Goal: Information Seeking & Learning: Learn about a topic

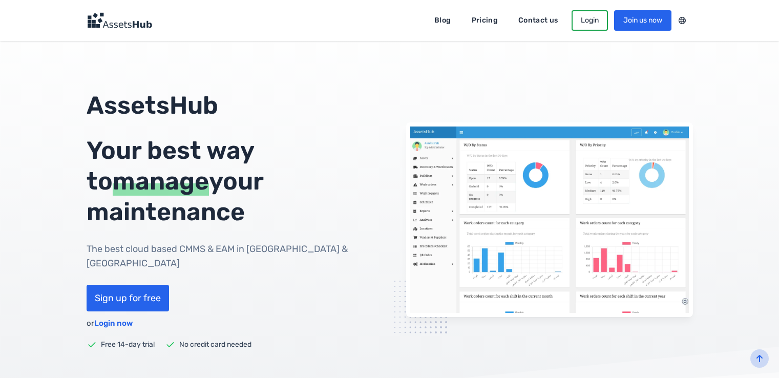
scroll to position [101, 0]
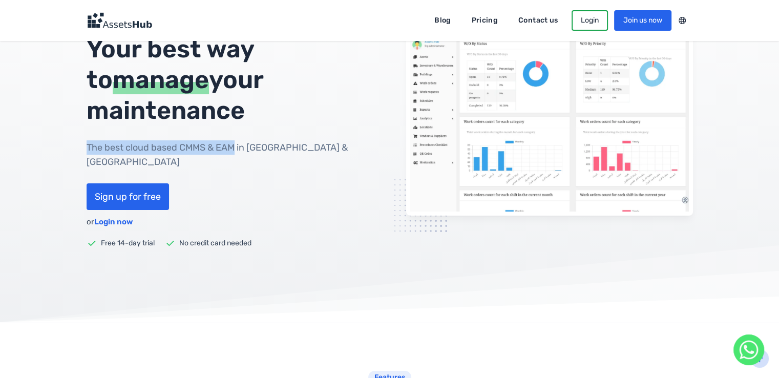
drag, startPoint x: 102, startPoint y: 148, endPoint x: 257, endPoint y: 148, distance: 154.2
click at [257, 148] on div "AssetsHub Your best way to manage your maintenance The best cloud based CMMS & …" at bounding box center [390, 119] width 656 height 260
copy h1 "The best cloud based CMMS & EAM"
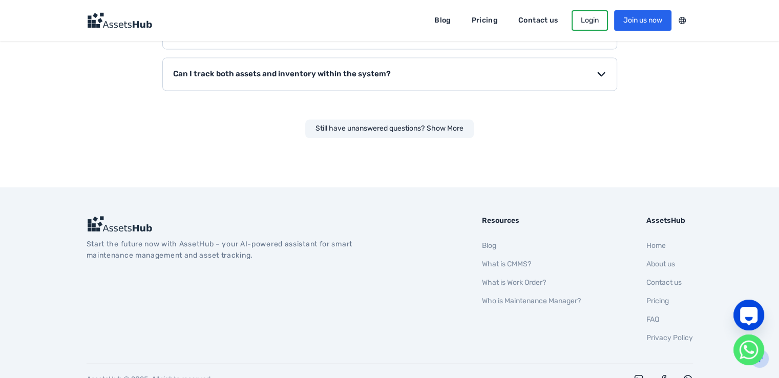
scroll to position [1727, 0]
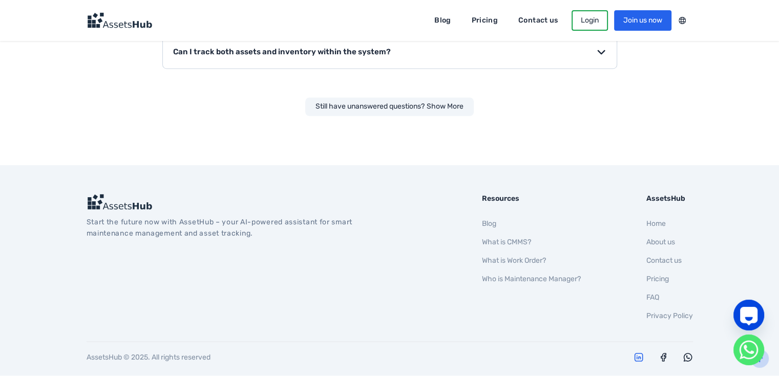
click at [634, 352] on icon "AssetsHub on Linkedin" at bounding box center [639, 357] width 10 height 10
click at [505, 237] on link "What is CMMS?" at bounding box center [506, 241] width 49 height 9
